Goal: Task Accomplishment & Management: Complete application form

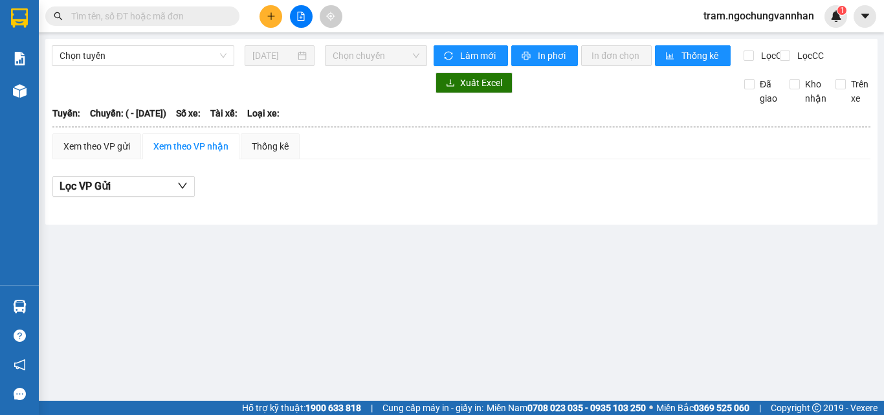
type input "[DATE]"
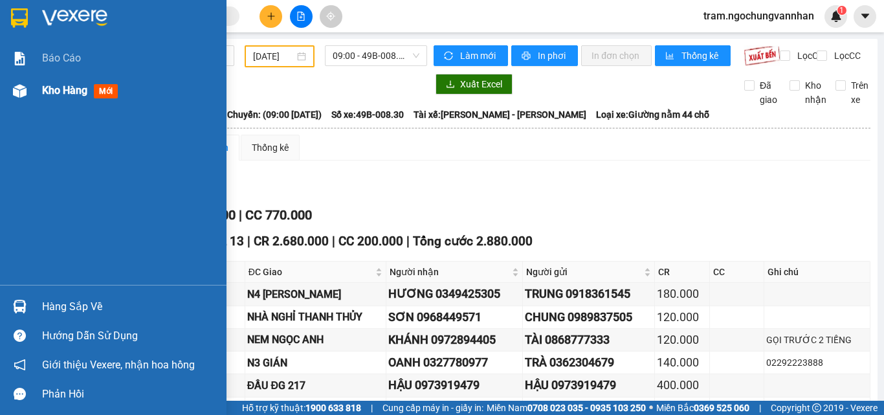
click at [45, 97] on div "Kho hàng mới" at bounding box center [82, 90] width 81 height 16
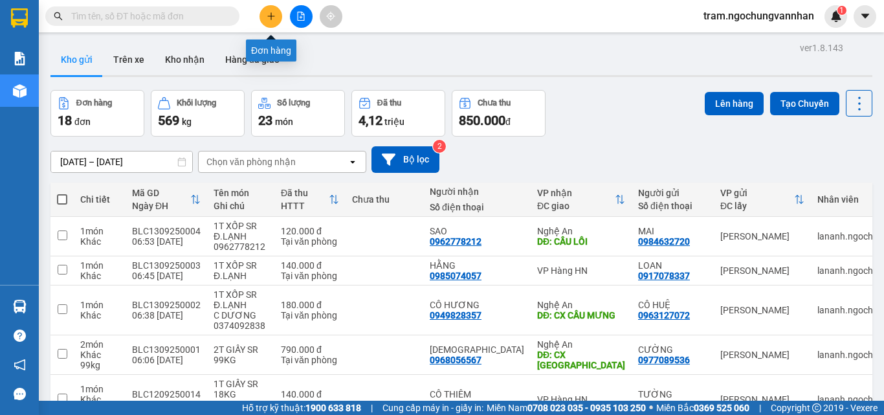
click at [271, 21] on button at bounding box center [270, 16] width 23 height 23
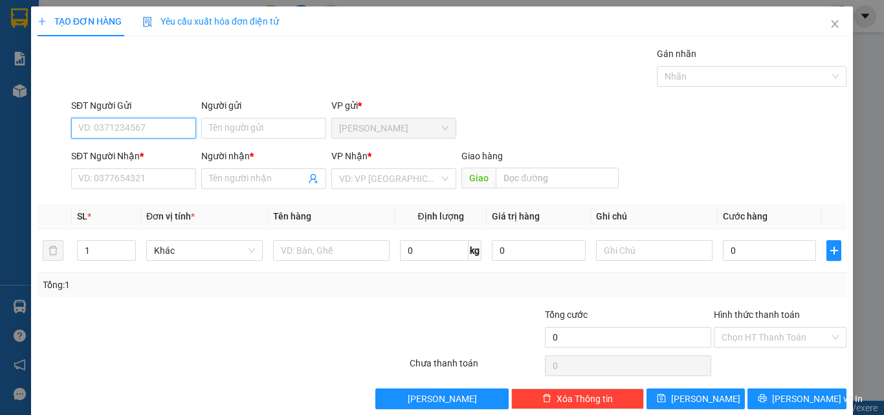
click at [114, 123] on input "SĐT Người Gửi" at bounding box center [133, 128] width 125 height 21
click at [99, 122] on input "SĐT Người Gửi" at bounding box center [133, 128] width 125 height 21
type input "0982830508"
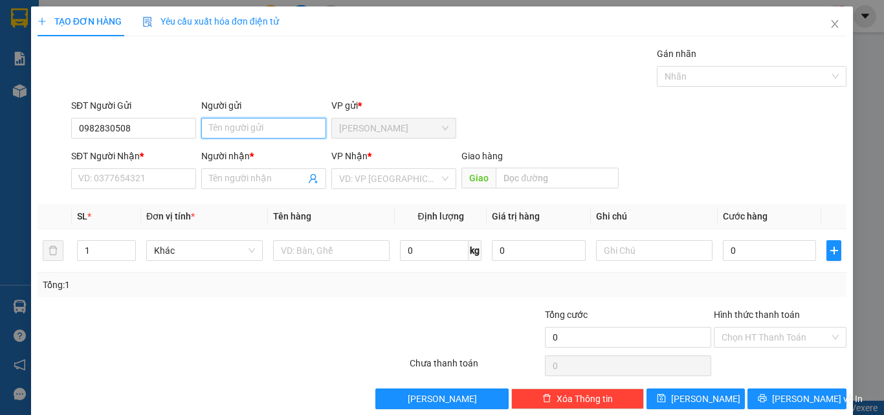
click at [246, 129] on input "Người gửi" at bounding box center [263, 128] width 125 height 21
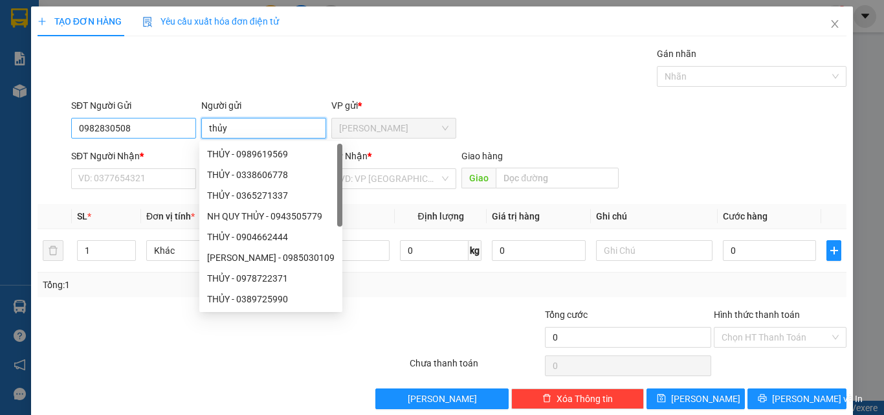
drag, startPoint x: 252, startPoint y: 127, endPoint x: 182, endPoint y: 125, distance: 69.9
click at [182, 125] on div "SĐT Người Gửi 0982830508 Người gửi thủy VP gửi * Bảo Lộc" at bounding box center [459, 120] width 780 height 45
type input "THỦY"
click at [102, 183] on input "SĐT Người Nhận *" at bounding box center [133, 178] width 125 height 21
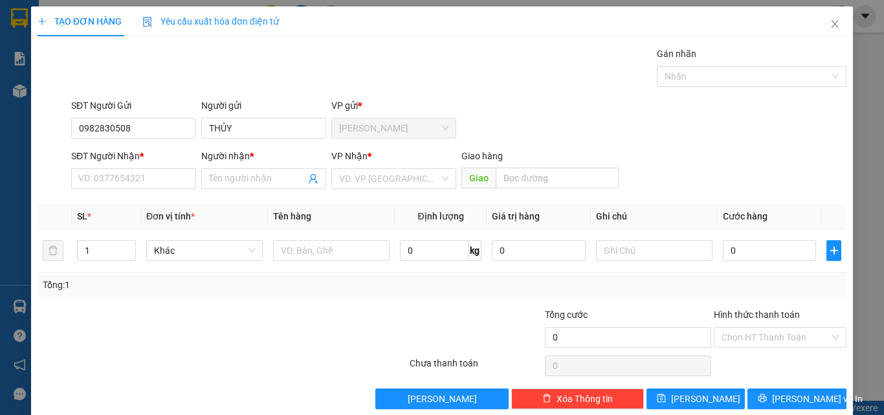
click at [152, 336] on div at bounding box center [154, 329] width 237 height 45
click at [125, 181] on input "SĐT Người Nhận *" at bounding box center [133, 178] width 125 height 21
type input "0964207708"
click at [223, 182] on input "Người nhận *" at bounding box center [257, 178] width 96 height 14
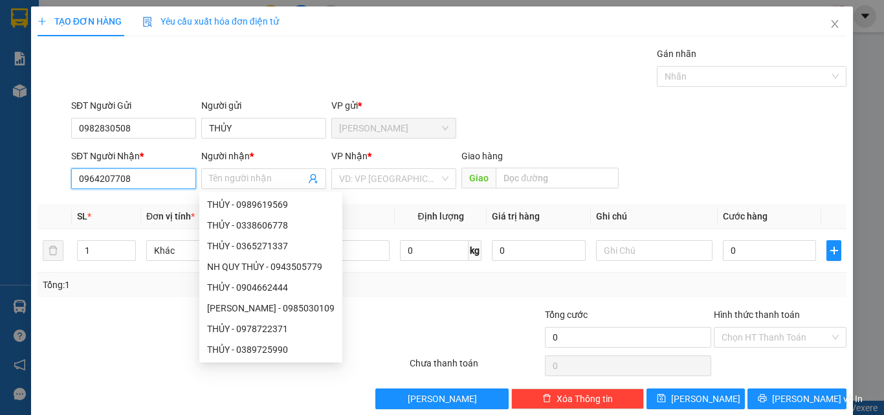
drag, startPoint x: 138, startPoint y: 184, endPoint x: 0, endPoint y: 176, distance: 138.7
click at [0, 176] on div "TẠO ĐƠN HÀNG Yêu cầu xuất hóa đơn điện tử Transit Pickup Surcharge Ids Transit …" at bounding box center [442, 207] width 884 height 415
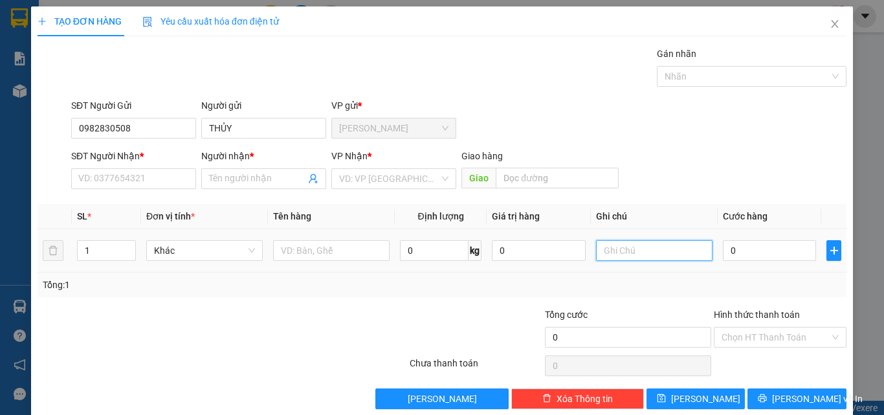
click at [629, 249] on input "text" at bounding box center [654, 250] width 116 height 21
paste input "0964207708"
type input "0964207708"
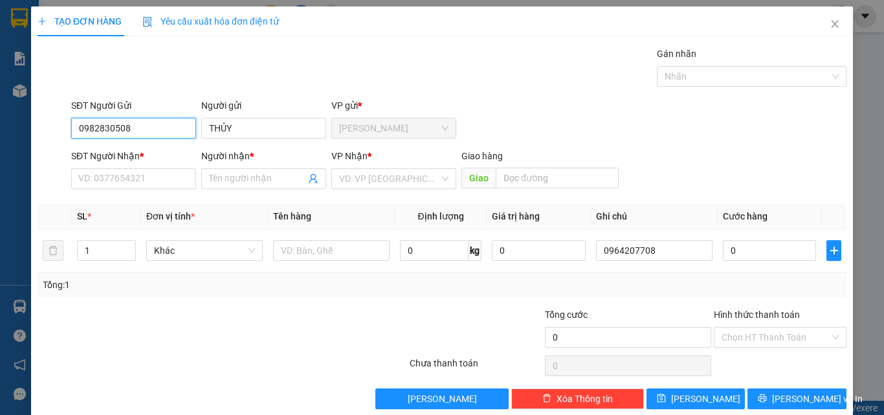
drag, startPoint x: 127, startPoint y: 127, endPoint x: 12, endPoint y: 130, distance: 115.8
click at [12, 130] on div "TẠO ĐƠN HÀNG Yêu cầu xuất hóa đơn điện tử Transit Pickup Surcharge Ids Transit …" at bounding box center [442, 207] width 884 height 415
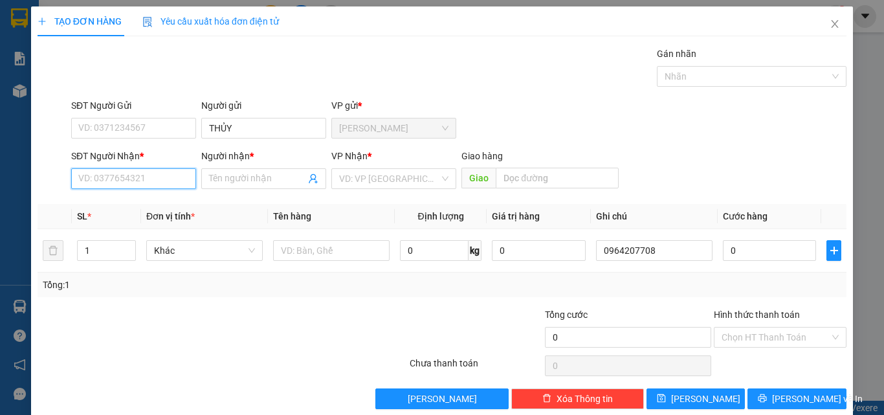
click at [96, 173] on input "SĐT Người Nhận *" at bounding box center [133, 178] width 125 height 21
paste input "0982830508"
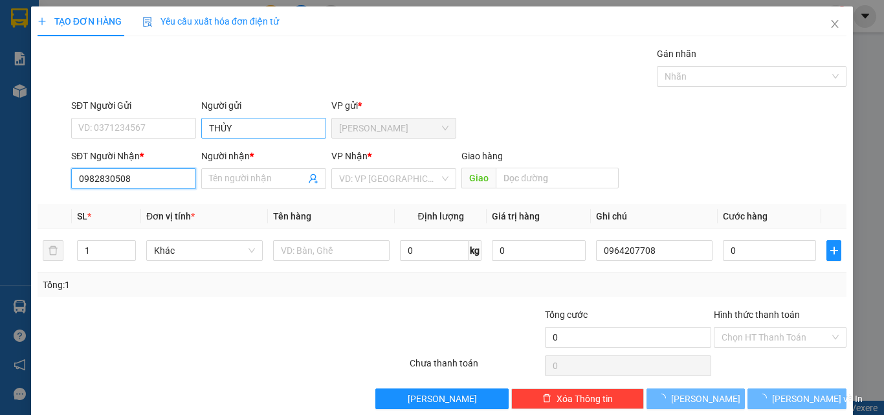
type input "0982830508"
drag, startPoint x: 251, startPoint y: 124, endPoint x: 166, endPoint y: 125, distance: 85.4
click at [166, 125] on div "SĐT Người Gửi VD: 0371234567 Người gửi THỦY THỦY VP gửi * Bảo Lộc" at bounding box center [459, 120] width 780 height 45
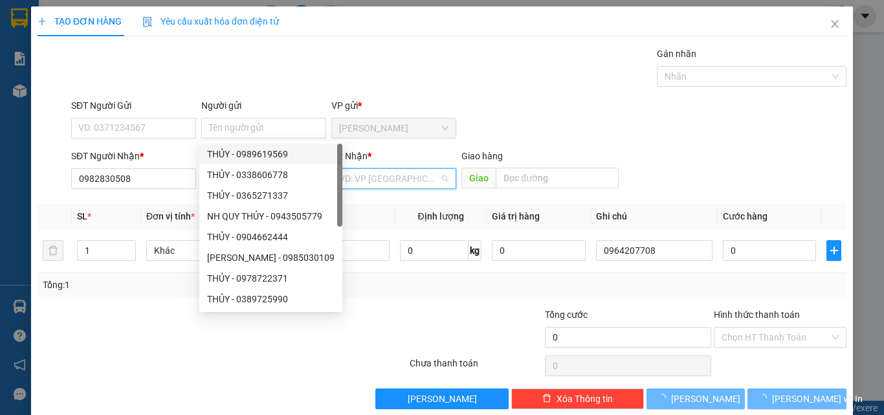
click at [393, 177] on input "search" at bounding box center [389, 178] width 100 height 19
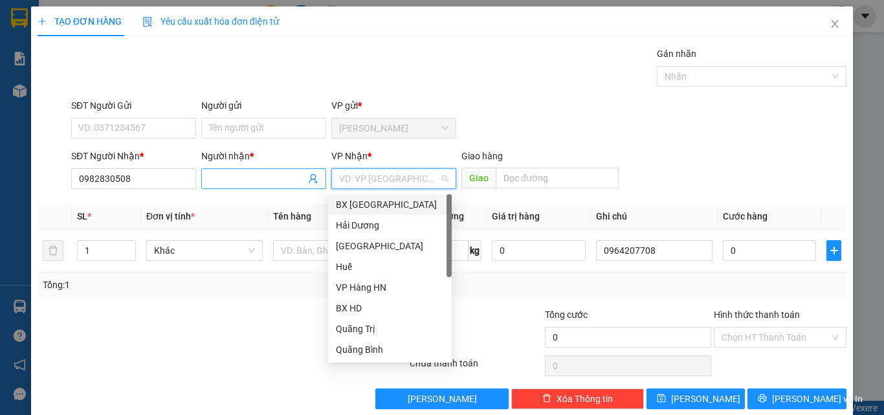
click at [248, 180] on input "Người nhận *" at bounding box center [257, 178] width 96 height 14
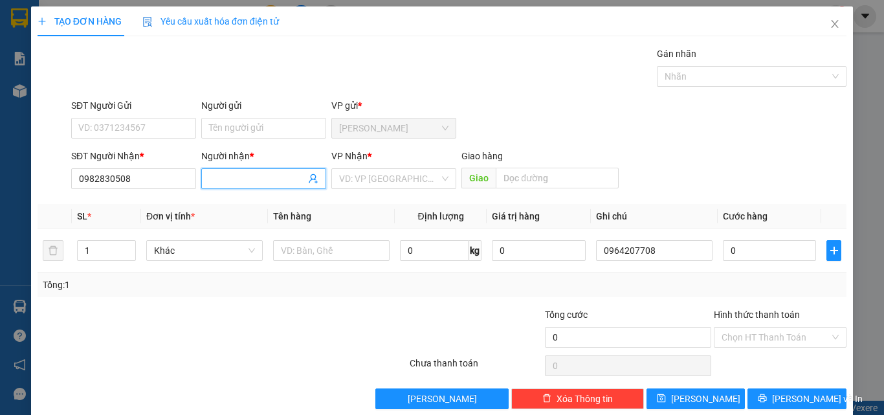
paste input "THỦY"
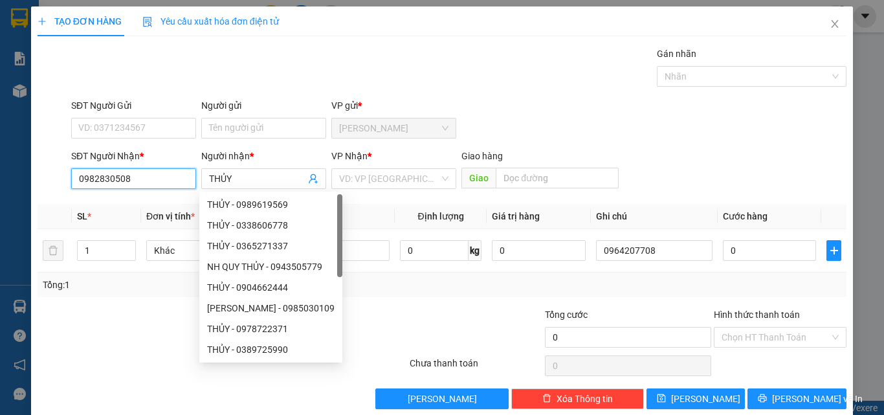
click at [125, 175] on input "0982830508" at bounding box center [133, 178] width 125 height 21
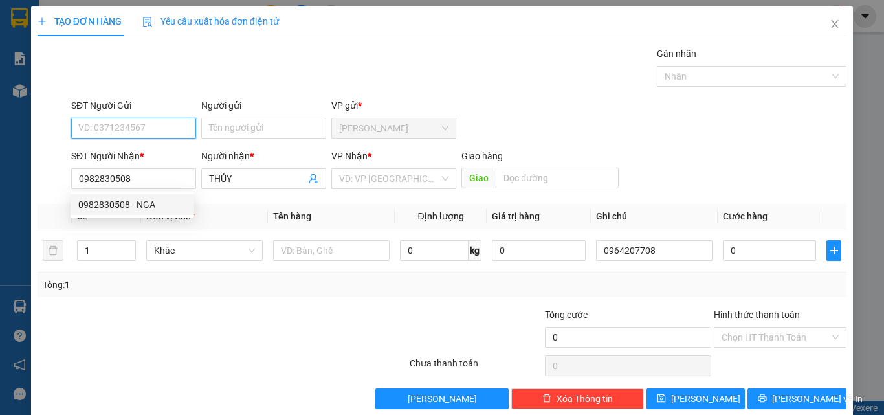
click at [123, 128] on input "SĐT Người Gửi" at bounding box center [133, 128] width 125 height 21
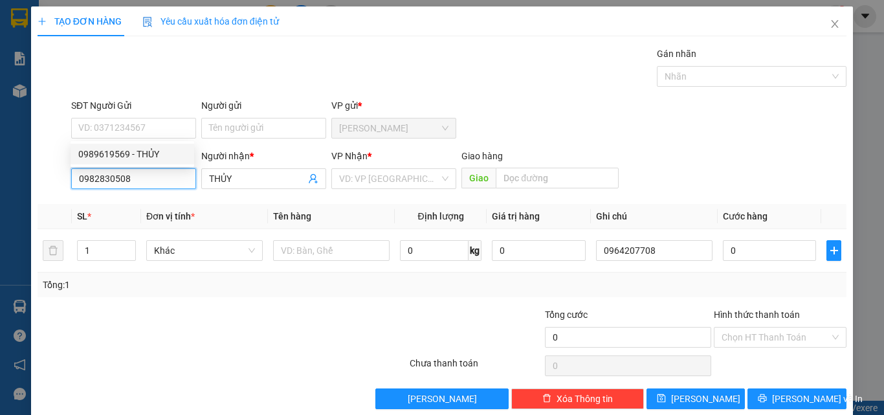
click at [133, 173] on input "0982830508" at bounding box center [133, 178] width 125 height 21
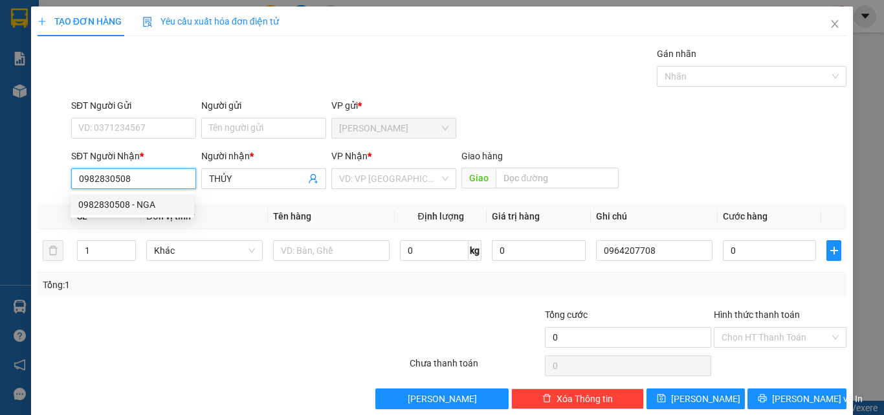
click at [136, 201] on div "0982830508 - NGA" at bounding box center [132, 204] width 108 height 14
type input "NGA"
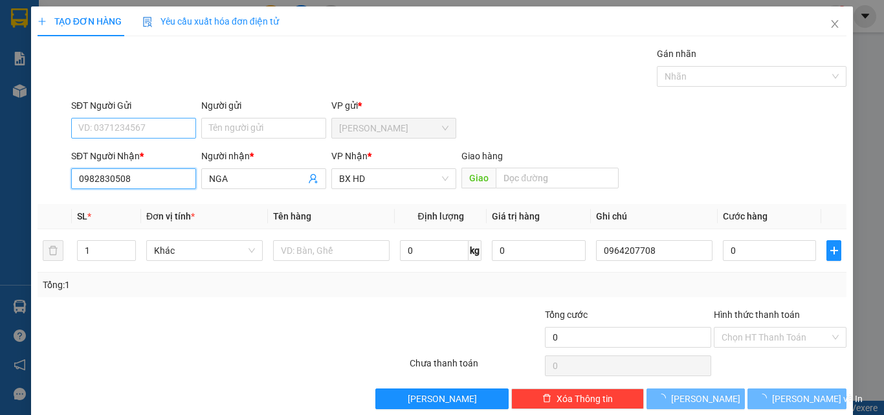
type input "320.000"
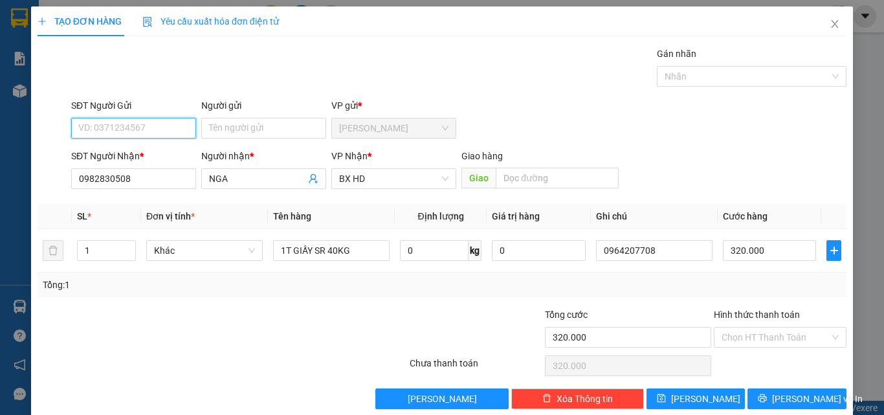
click at [125, 120] on input "SĐT Người Gửi" at bounding box center [133, 128] width 125 height 21
click at [133, 153] on div "0989619569 - THỦY" at bounding box center [132, 154] width 108 height 14
type input "0989619569"
type input "THỦY"
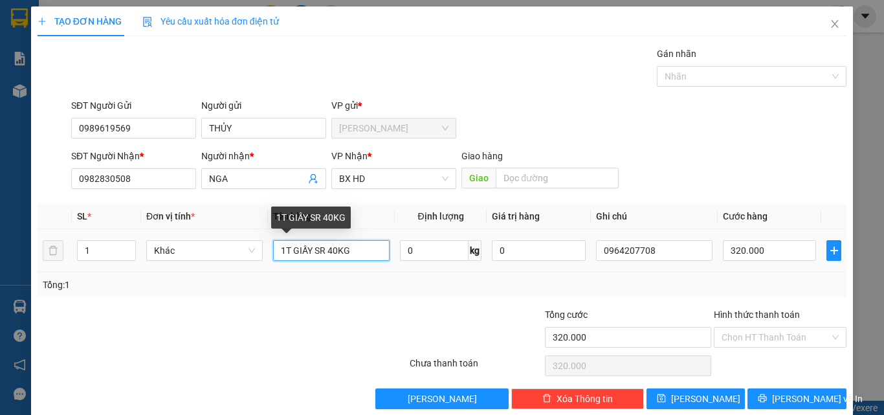
click at [357, 250] on input "1T GIẤY SR 40KG" at bounding box center [331, 250] width 116 height 21
click at [334, 250] on input "1T GIẤY SR 40KG" at bounding box center [331, 250] width 116 height 21
type input "1T GIẤY SR 34KG"
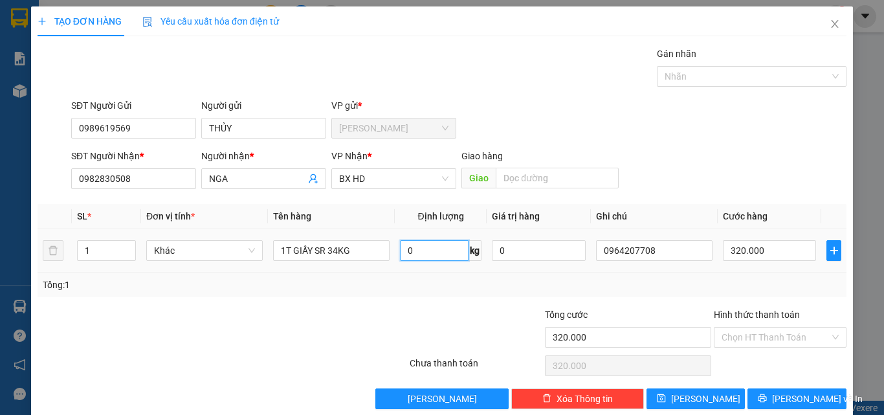
click at [417, 252] on input "0" at bounding box center [434, 250] width 69 height 21
type input "34"
click at [739, 248] on input "320.000" at bounding box center [769, 250] width 93 height 21
type input "2"
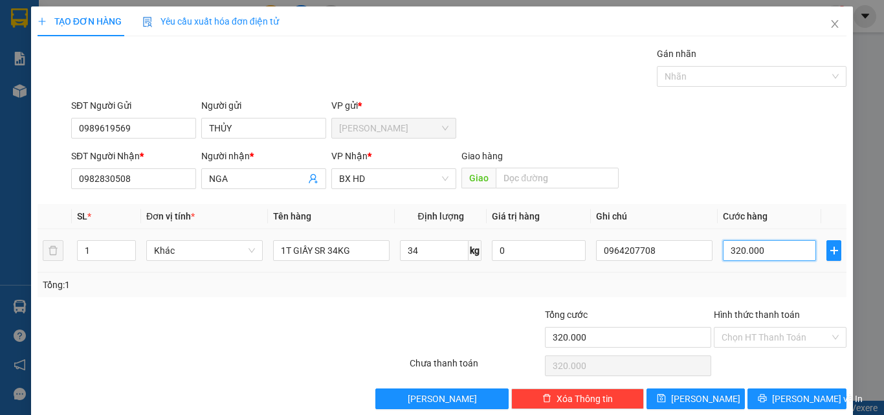
type input "2"
type input "27"
type input "270"
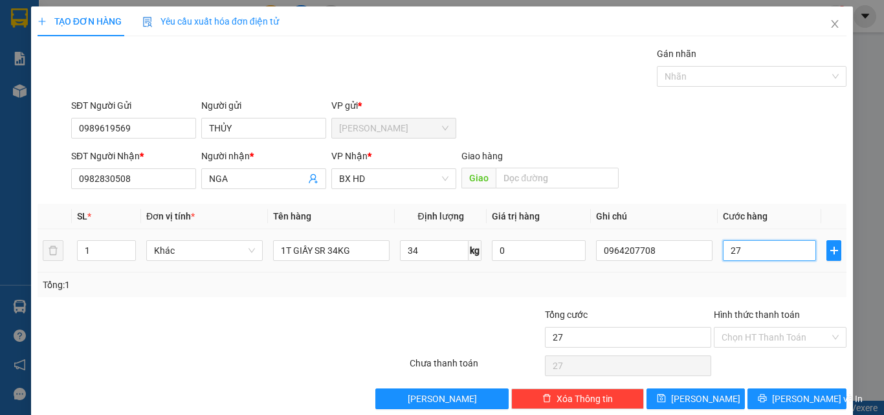
type input "270"
type input "2.700"
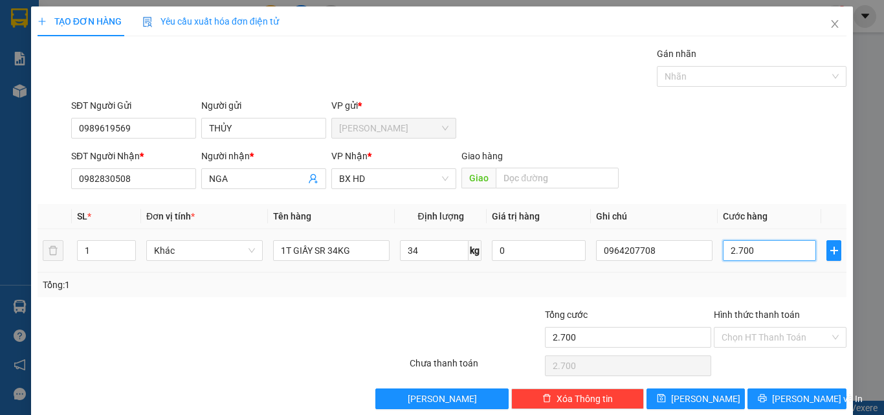
type input "27.000"
type input "270.000"
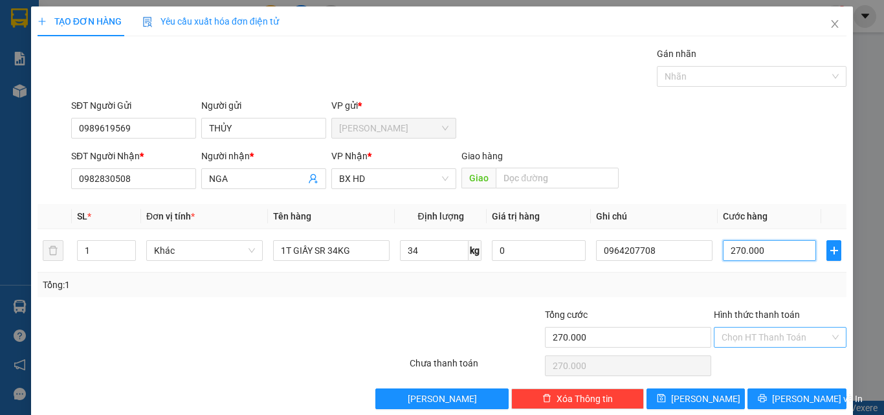
type input "270.000"
click at [767, 342] on input "Hình thức thanh toán" at bounding box center [775, 336] width 108 height 19
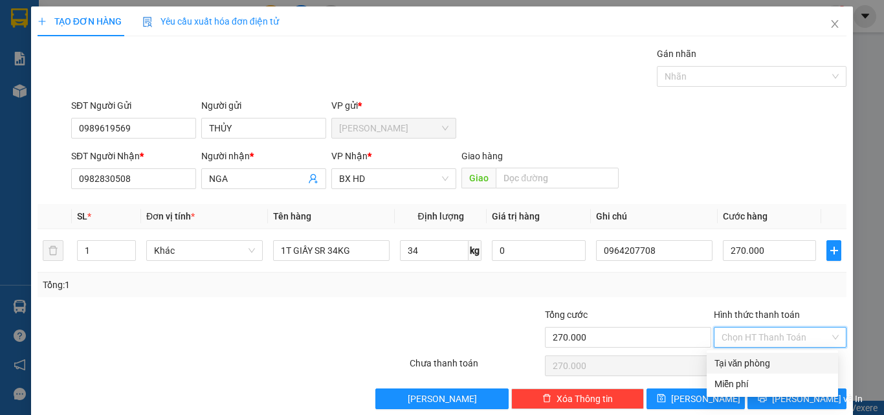
click at [767, 363] on div "Tại văn phòng" at bounding box center [772, 363] width 116 height 14
type input "0"
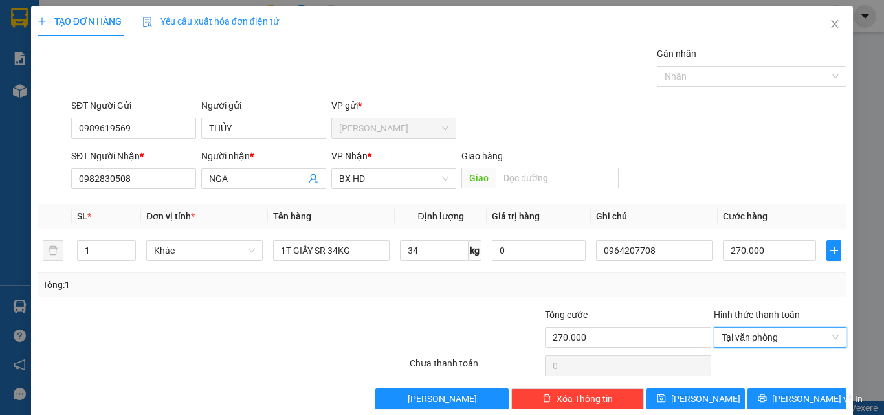
click at [781, 409] on div "TẠO ĐƠN HÀNG Yêu cầu xuất hóa đơn điện tử Transit Pickup Surcharge Ids Transit …" at bounding box center [442, 212] width 822 height 412
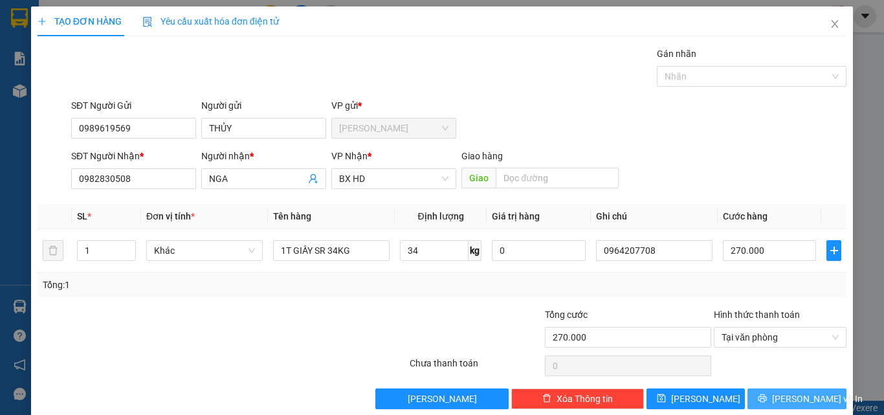
click at [781, 400] on span "Lưu và In" at bounding box center [817, 398] width 91 height 14
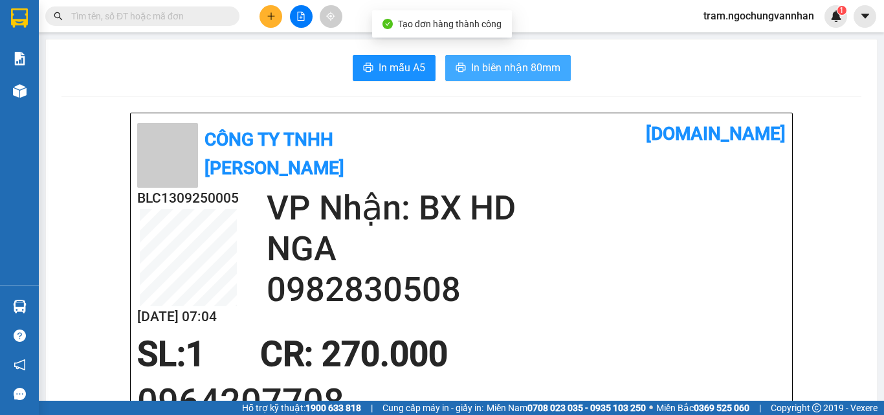
click at [532, 69] on span "In biên nhận 80mm" at bounding box center [515, 68] width 89 height 16
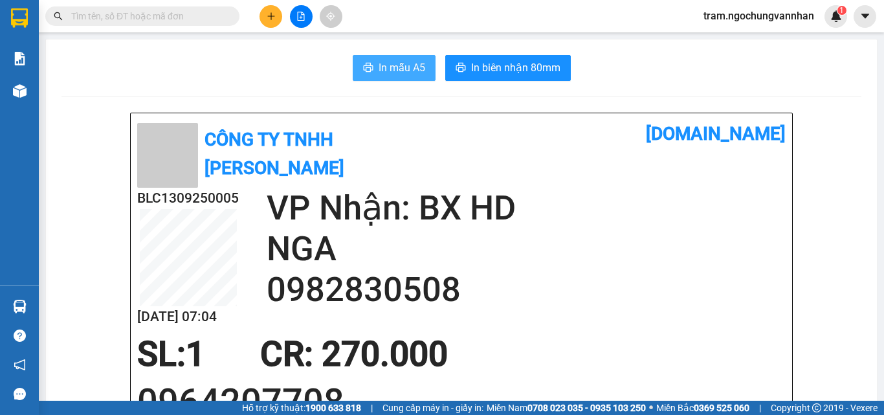
click at [387, 71] on span "In mẫu A5" at bounding box center [401, 68] width 47 height 16
